Goal: Obtain resource: Obtain resource

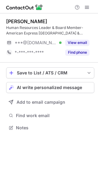
scroll to position [123, 98]
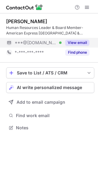
click at [77, 43] on button "View email" at bounding box center [77, 43] width 24 height 6
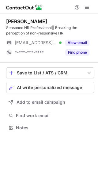
scroll to position [123, 98]
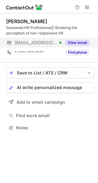
click at [76, 42] on button "View email" at bounding box center [77, 43] width 24 height 6
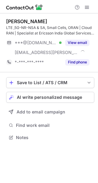
scroll to position [133, 98]
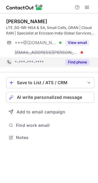
click at [78, 64] on button "Find phone" at bounding box center [77, 62] width 24 height 6
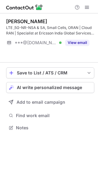
scroll to position [114, 98]
